Goal: Check status

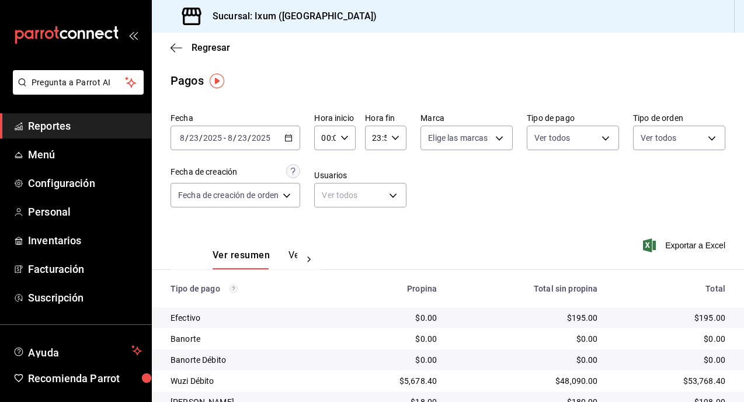
click at [259, 137] on input "2025" at bounding box center [261, 137] width 20 height 9
click at [287, 137] on icon "button" at bounding box center [289, 138] width 8 height 8
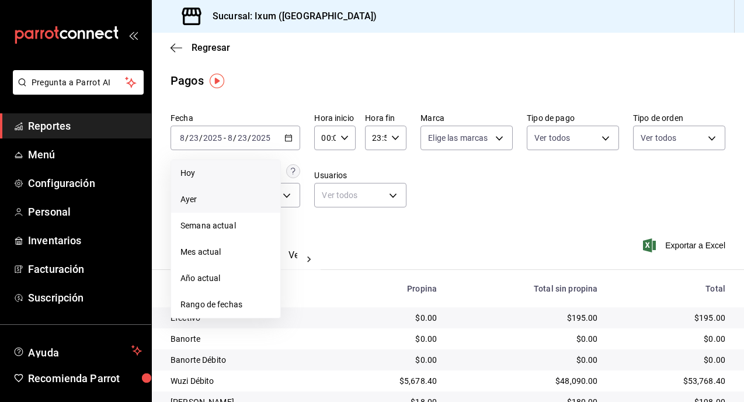
click at [246, 166] on li "Hoy" at bounding box center [225, 173] width 109 height 26
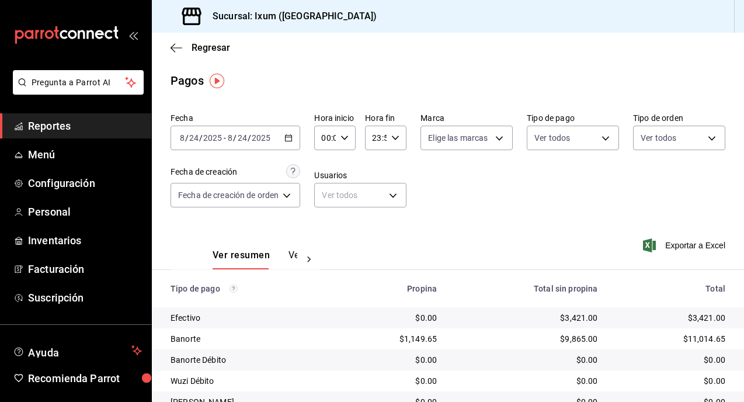
click at [99, 123] on span "Reportes" at bounding box center [85, 126] width 114 height 16
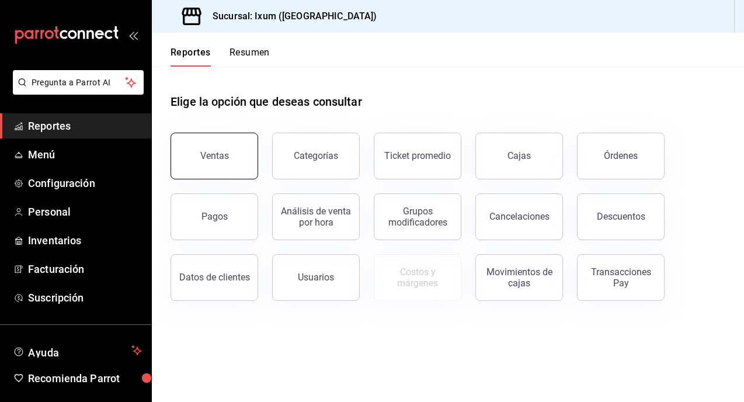
click at [221, 151] on div "Ventas" at bounding box center [214, 155] width 29 height 11
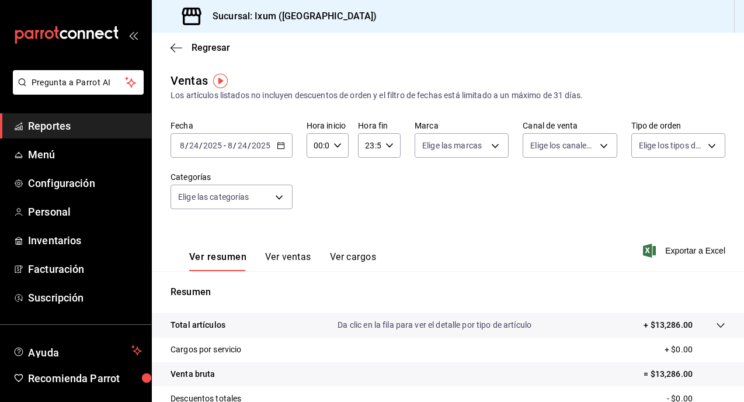
click at [281, 138] on div "[DATE] [DATE] - [DATE] [DATE]" at bounding box center [232, 145] width 122 height 25
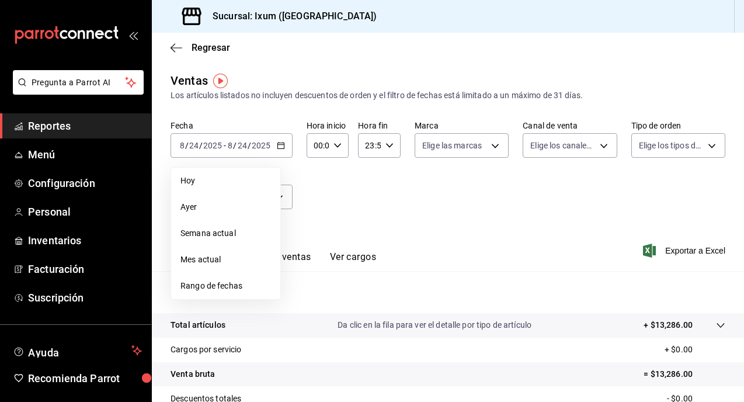
click at [89, 127] on span "Reportes" at bounding box center [85, 126] width 114 height 16
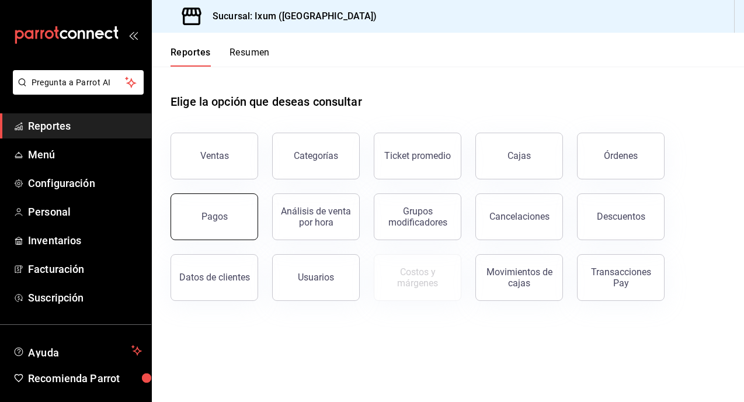
click at [202, 220] on button "Pagos" at bounding box center [215, 216] width 88 height 47
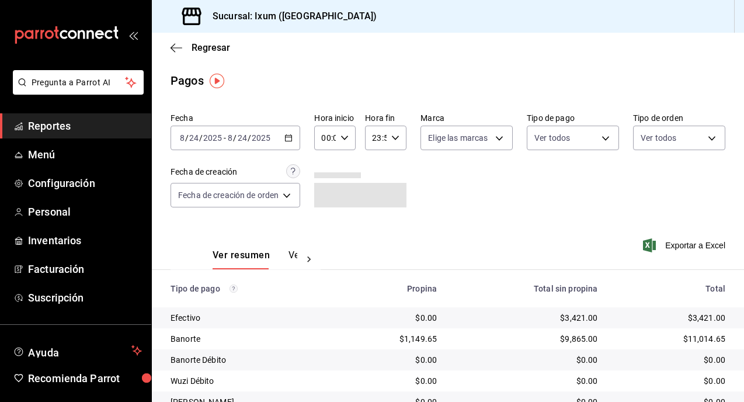
click at [291, 139] on icon "button" at bounding box center [289, 138] width 8 height 8
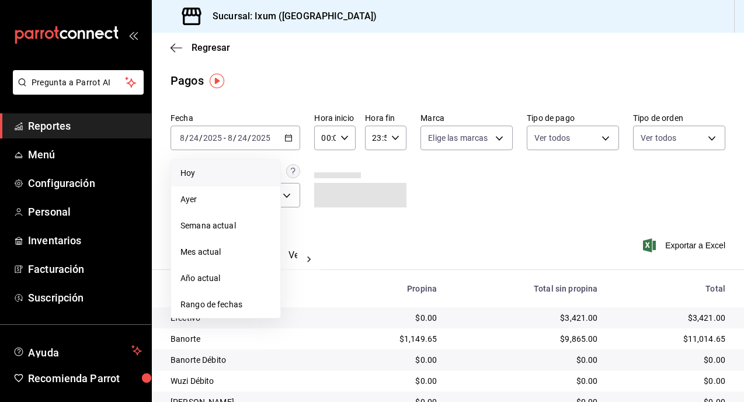
click at [251, 173] on span "Hoy" at bounding box center [226, 173] width 91 height 12
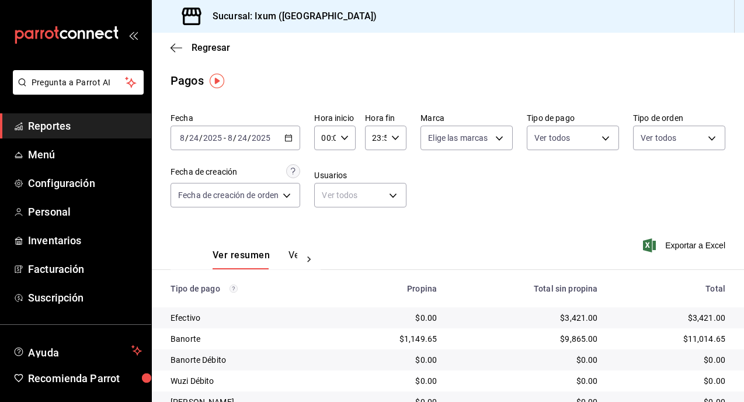
click at [291, 140] on icon "button" at bounding box center [289, 138] width 8 height 8
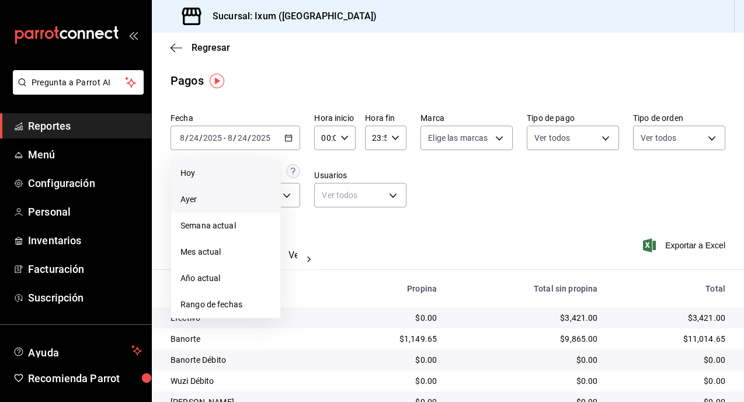
click at [227, 202] on span "Ayer" at bounding box center [226, 199] width 91 height 12
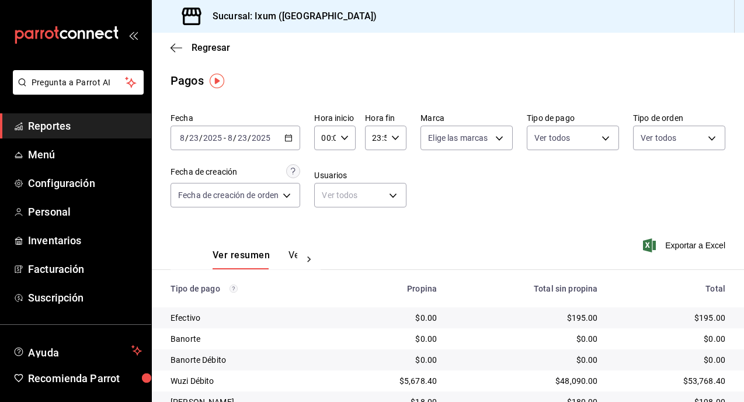
click at [290, 137] on \(Stroke\) "button" at bounding box center [289, 137] width 6 height 1
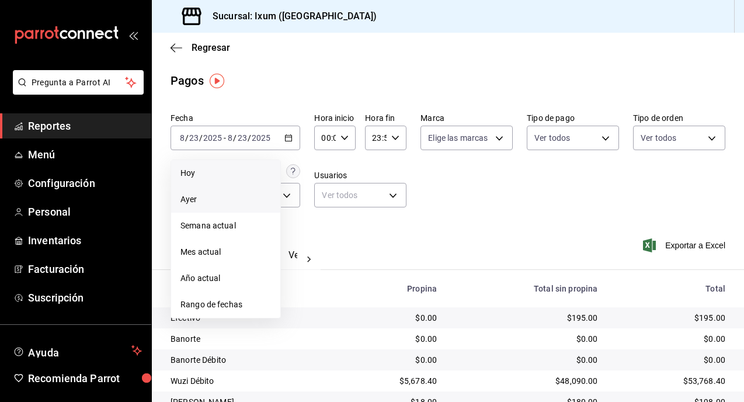
click at [249, 180] on li "Hoy" at bounding box center [225, 173] width 109 height 26
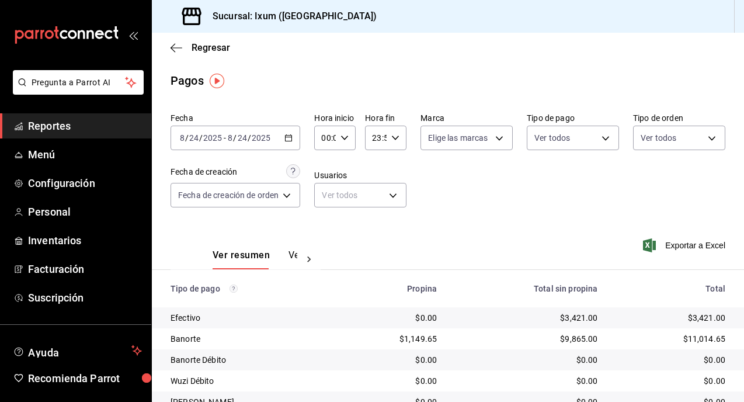
scroll to position [92, 0]
